Goal: Task Accomplishment & Management: Manage account settings

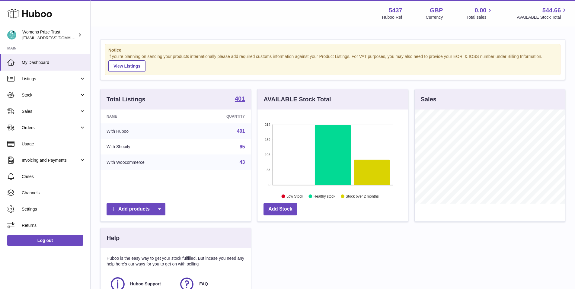
scroll to position [94, 151]
click at [51, 177] on span "Cases" at bounding box center [54, 177] width 64 height 6
click at [28, 108] on link "Sales" at bounding box center [45, 111] width 90 height 16
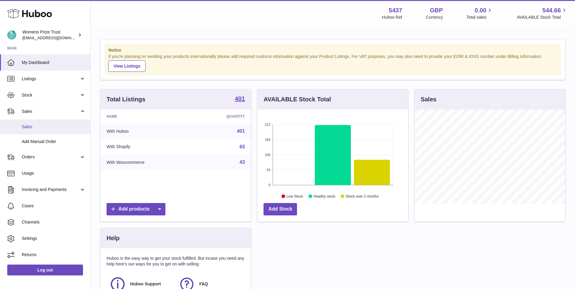
click at [35, 130] on link "Sales" at bounding box center [45, 127] width 90 height 15
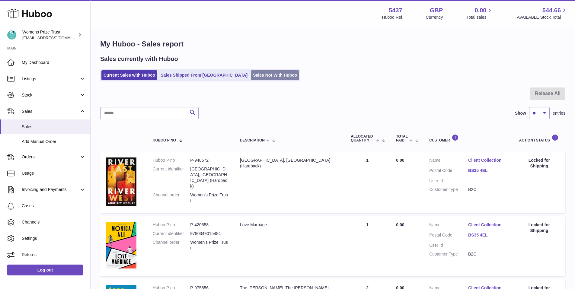
click at [251, 75] on link "Sales Not With Huboo" at bounding box center [275, 75] width 48 height 10
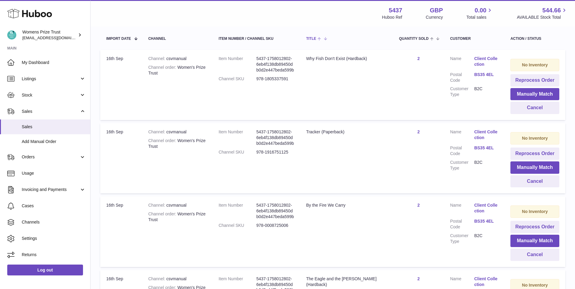
scroll to position [116, 0]
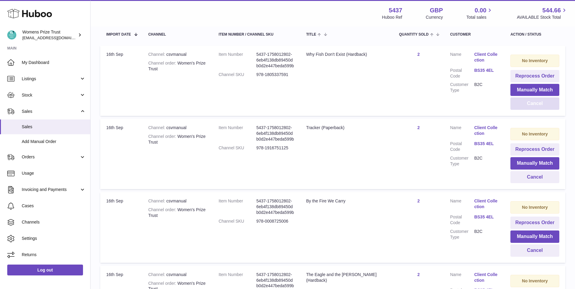
click at [532, 105] on button "Cancel" at bounding box center [534, 103] width 49 height 12
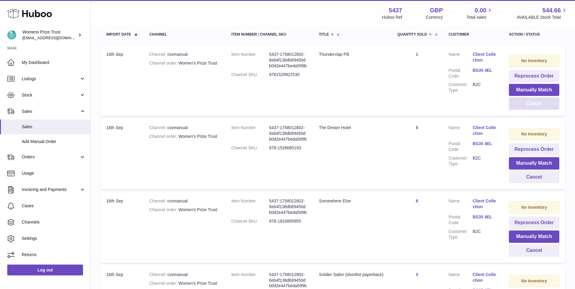
click at [532, 105] on button "Cancel" at bounding box center [534, 103] width 50 height 12
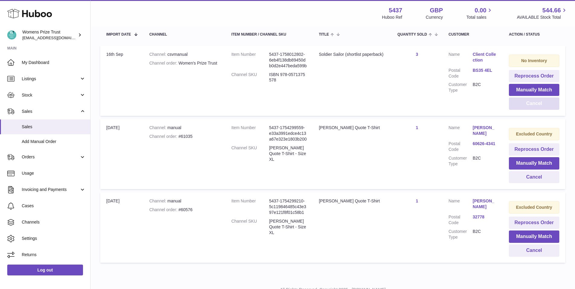
click at [532, 105] on button "Cancel" at bounding box center [534, 103] width 50 height 12
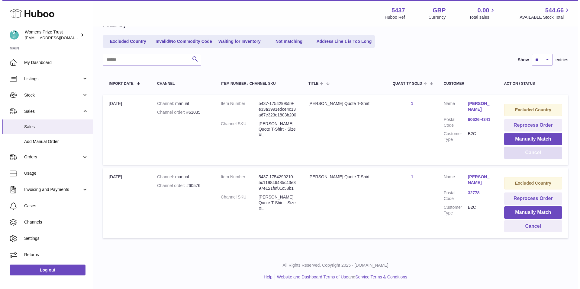
scroll to position [66, 0]
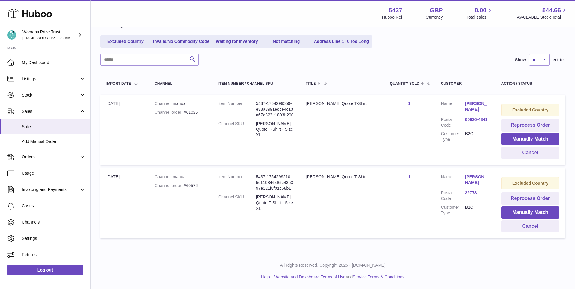
click at [468, 183] on link "Cheryl McCue Chapa" at bounding box center [477, 179] width 24 height 11
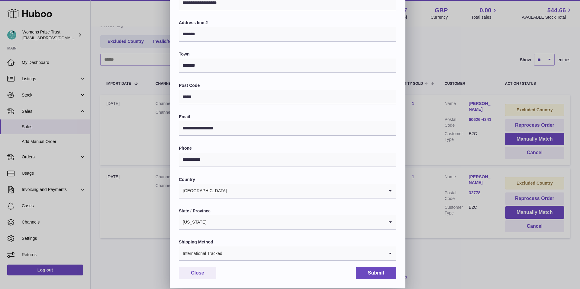
scroll to position [0, 0]
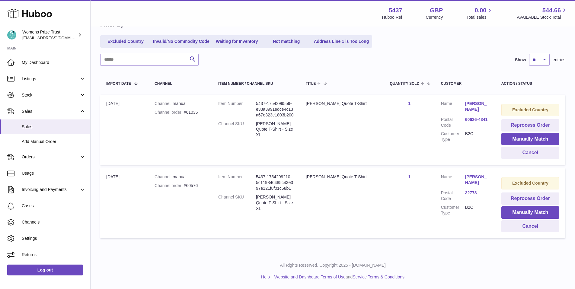
click at [464, 261] on div at bounding box center [287, 144] width 575 height 289
click at [471, 110] on link "Sharon Michalove" at bounding box center [477, 106] width 24 height 11
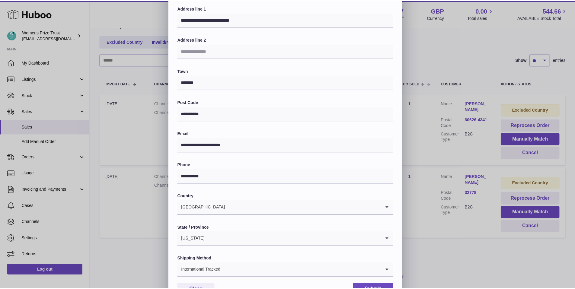
scroll to position [58, 0]
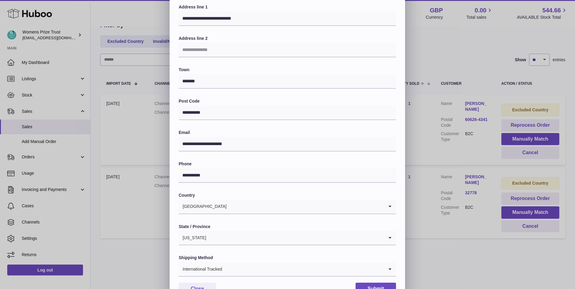
drag, startPoint x: 448, startPoint y: 275, endPoint x: 481, endPoint y: 258, distance: 37.1
click at [448, 275] on div "**********" at bounding box center [287, 123] width 575 height 362
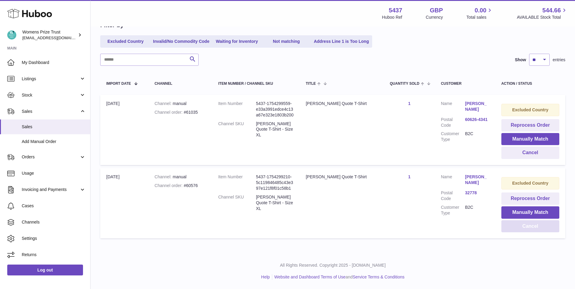
click at [512, 229] on button "Cancel" at bounding box center [530, 226] width 58 height 12
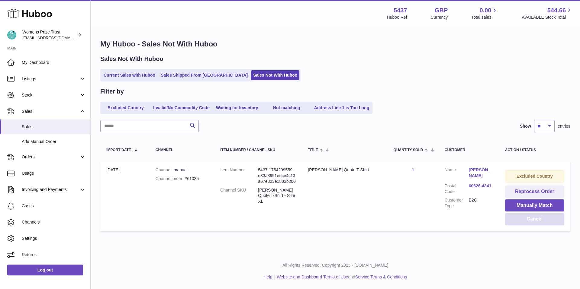
click at [532, 222] on button "Cancel" at bounding box center [534, 219] width 59 height 12
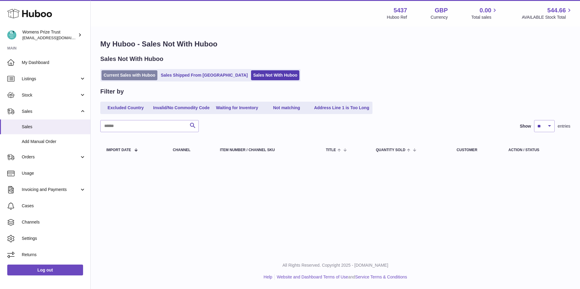
click at [139, 75] on link "Current Sales with Huboo" at bounding box center [129, 75] width 56 height 10
